Goal: Task Accomplishment & Management: Use online tool/utility

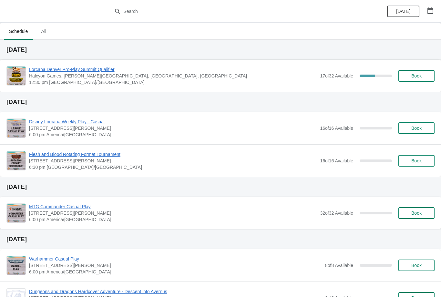
click at [78, 64] on div "Lorcana Denver Pro-Play Summit Qualifier Halcyon Games, [PERSON_NAME][GEOGRAPHI…" at bounding box center [220, 76] width 441 height 32
click at [85, 68] on span "Lorcana Denver Pro-Play Summit Qualifier" at bounding box center [172, 69] width 287 height 6
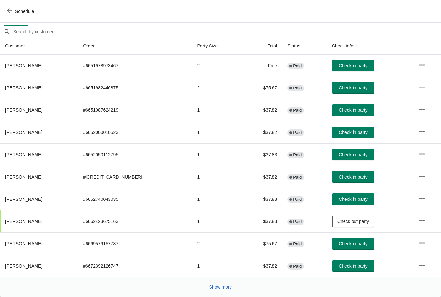
scroll to position [53, 0]
click at [356, 105] on button "Check in party" at bounding box center [353, 110] width 43 height 12
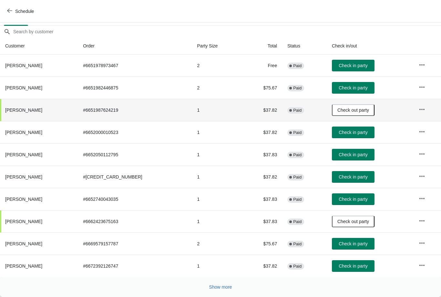
click at [225, 286] on span "Show more" at bounding box center [220, 286] width 23 height 5
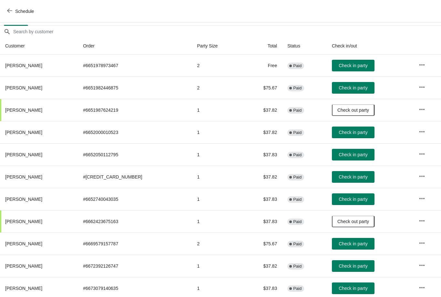
click at [351, 84] on button "Check in party" at bounding box center [353, 88] width 43 height 12
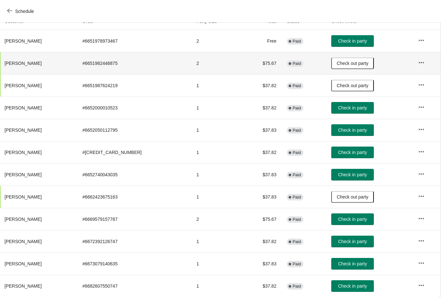
scroll to position [77, 0]
click at [348, 262] on span "Check in party" at bounding box center [352, 263] width 29 height 5
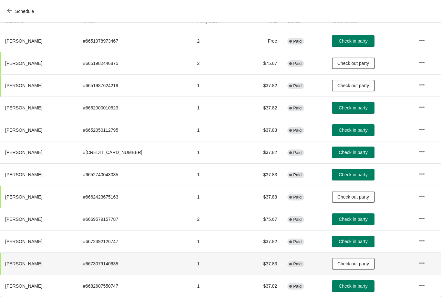
scroll to position [77, 0]
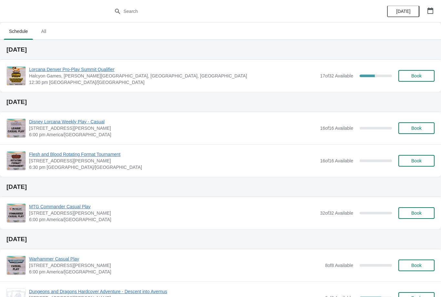
click at [94, 67] on span "Lorcana Denver Pro-Play Summit Qualifier" at bounding box center [172, 69] width 287 height 6
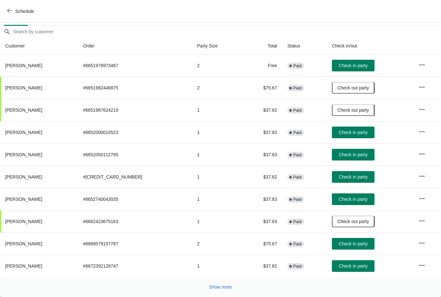
scroll to position [53, 0]
click at [220, 292] on button "Show more" at bounding box center [220, 287] width 28 height 12
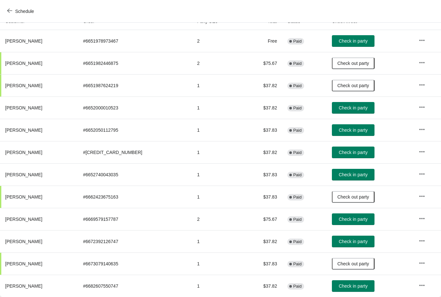
scroll to position [77, 0]
click at [349, 240] on span "Check in party" at bounding box center [352, 241] width 29 height 5
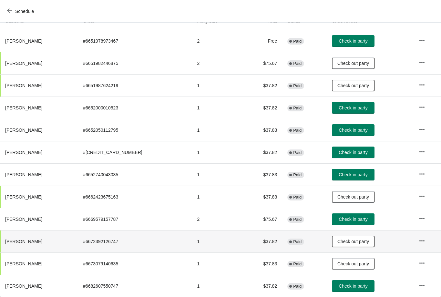
click at [36, 242] on th "[PERSON_NAME]" at bounding box center [39, 241] width 78 height 22
click at [355, 42] on span "Check in party" at bounding box center [352, 40] width 29 height 5
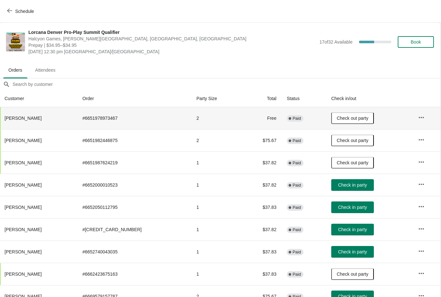
scroll to position [0, 0]
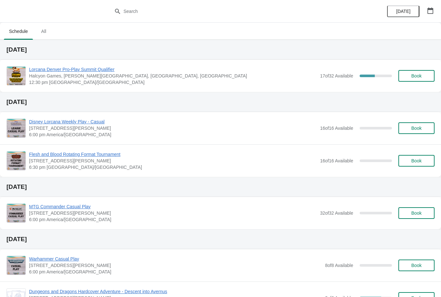
click at [418, 74] on span "Book" at bounding box center [416, 75] width 10 height 5
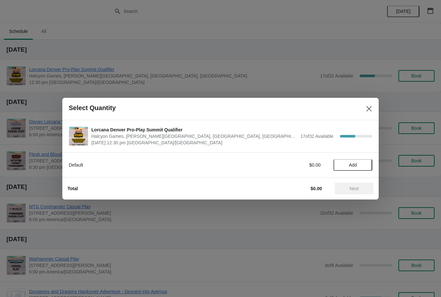
click at [353, 168] on button "Add" at bounding box center [352, 165] width 39 height 12
click at [361, 186] on span "Next" at bounding box center [354, 188] width 28 height 5
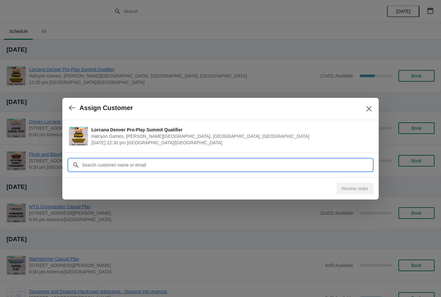
click at [280, 160] on input "Customer" at bounding box center [227, 165] width 290 height 12
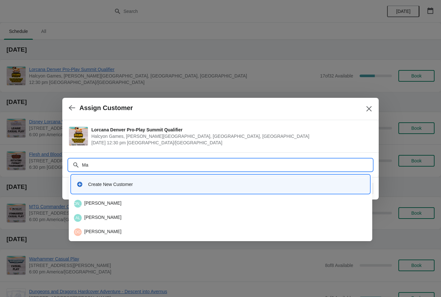
type input "M"
type input "Collin"
click at [113, 203] on div "MC Mark Collins" at bounding box center [220, 204] width 293 height 8
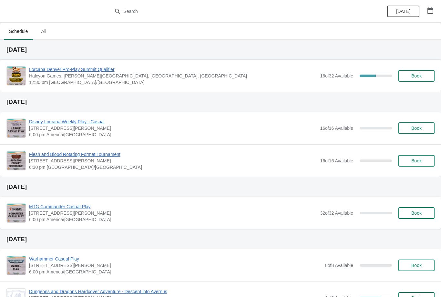
click at [88, 71] on span "Lorcana Denver Pro-Play Summit Qualifier" at bounding box center [172, 69] width 287 height 6
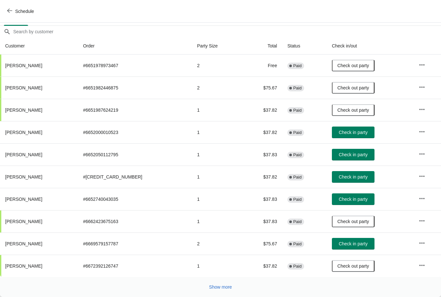
scroll to position [53, 0]
click at [346, 194] on button "Check in party" at bounding box center [353, 199] width 43 height 12
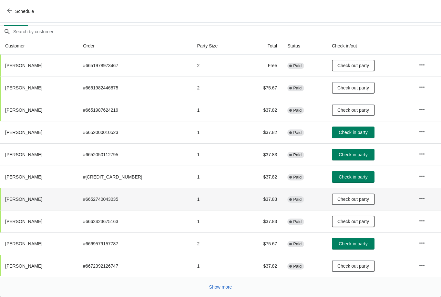
click at [347, 154] on span "Check in party" at bounding box center [352, 154] width 29 height 5
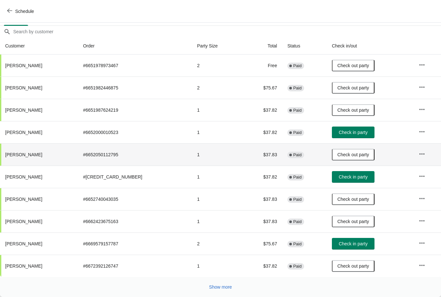
click at [338, 242] on span "Check in party" at bounding box center [352, 243] width 29 height 5
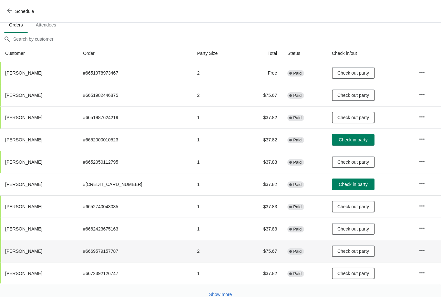
scroll to position [45, 0]
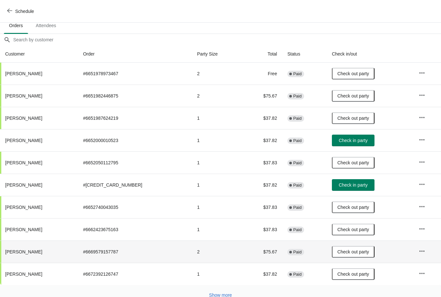
click at [346, 186] on span "Check in party" at bounding box center [352, 184] width 29 height 5
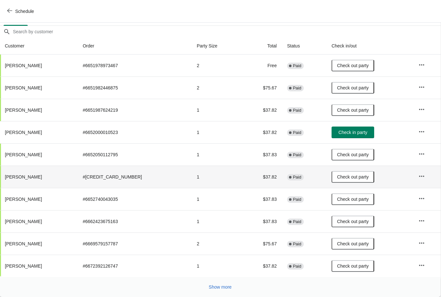
scroll to position [53, 0]
click at [352, 133] on span "Check in party" at bounding box center [352, 132] width 29 height 5
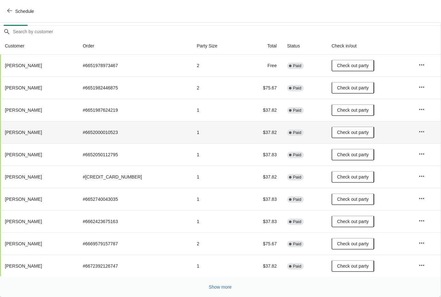
click at [228, 287] on span "Show more" at bounding box center [220, 286] width 23 height 5
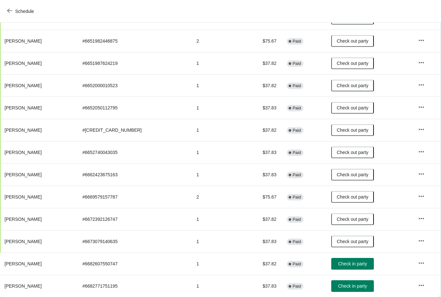
scroll to position [99, 0]
click at [353, 258] on button "Check in party" at bounding box center [352, 264] width 43 height 12
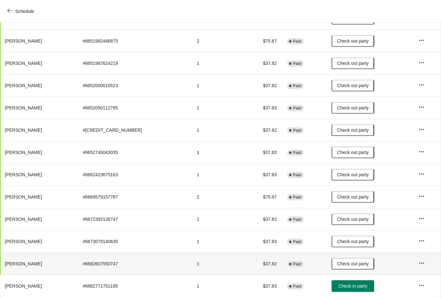
click at [338, 291] on button "Check in party" at bounding box center [352, 286] width 43 height 12
